Goal: Transaction & Acquisition: Purchase product/service

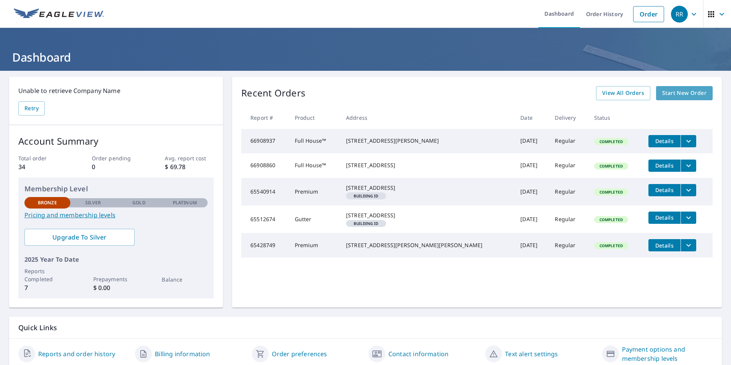
click at [685, 99] on link "Start New Order" at bounding box center [684, 93] width 57 height 14
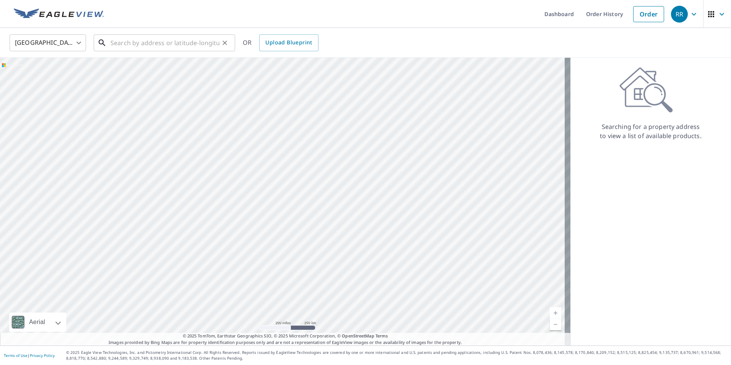
click at [129, 43] on input "text" at bounding box center [165, 42] width 109 height 21
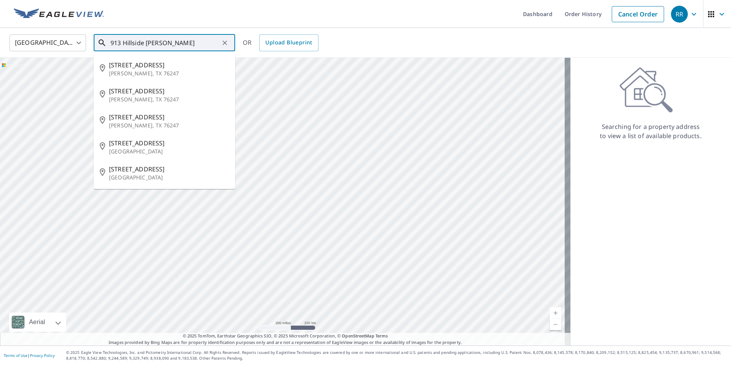
click at [138, 74] on p "[PERSON_NAME], TX 76247" at bounding box center [169, 74] width 120 height 8
type input "[STREET_ADDRESS][PERSON_NAME]"
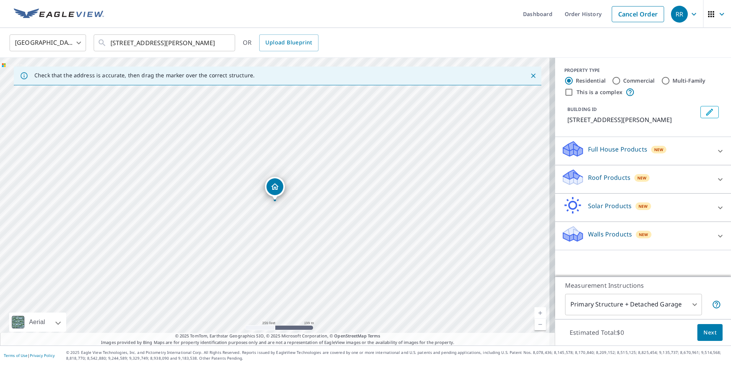
click at [718, 180] on icon at bounding box center [720, 179] width 5 height 3
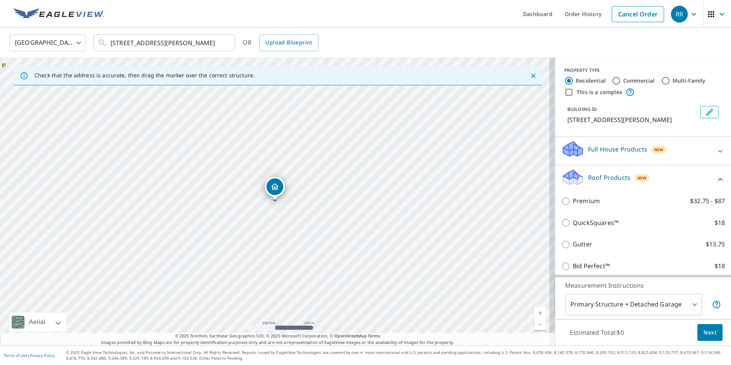
click at [563, 225] on input "QuickSquares™ $18" at bounding box center [566, 222] width 11 height 9
checkbox input "true"
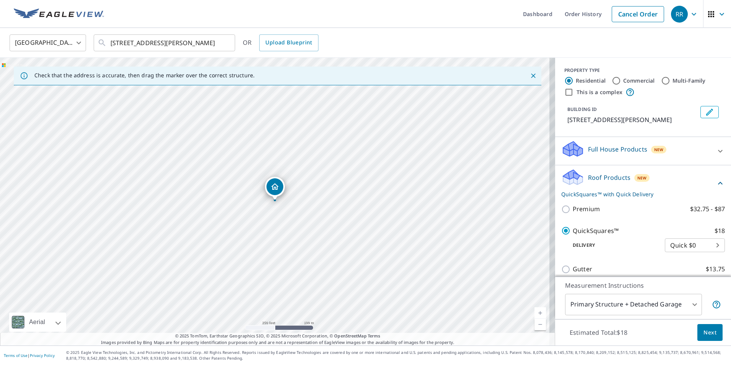
click at [706, 334] on span "Next" at bounding box center [710, 333] width 13 height 10
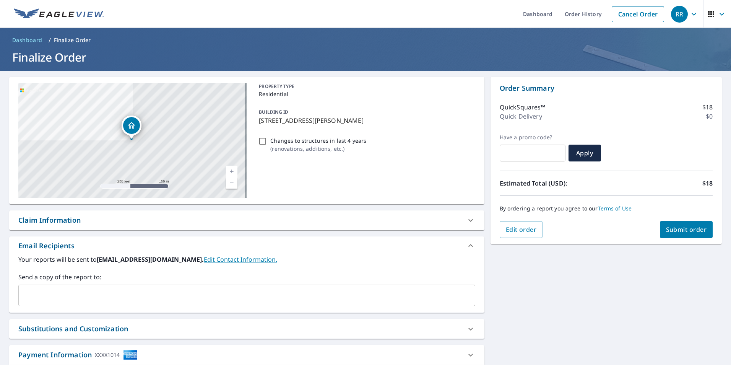
click at [686, 234] on button "Submit order" at bounding box center [686, 229] width 53 height 17
